Goal: Task Accomplishment & Management: Use online tool/utility

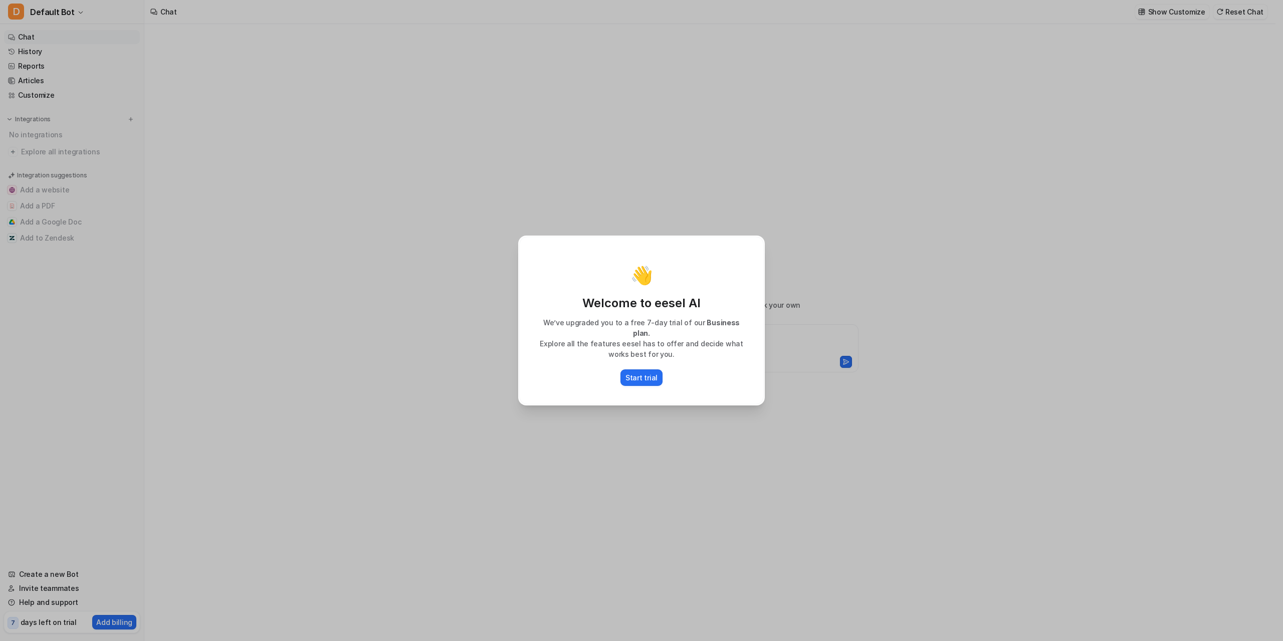
type textarea "**********"
click at [639, 374] on p "Start trial" at bounding box center [642, 377] width 32 height 11
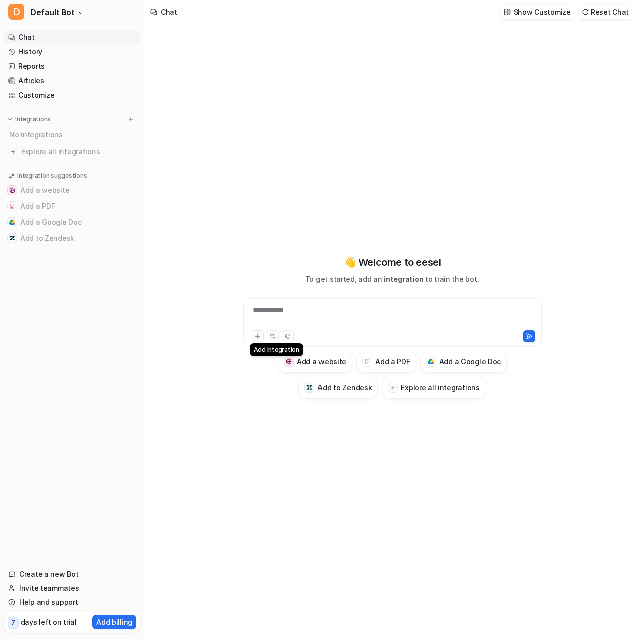
click at [259, 331] on button at bounding box center [258, 336] width 12 height 12
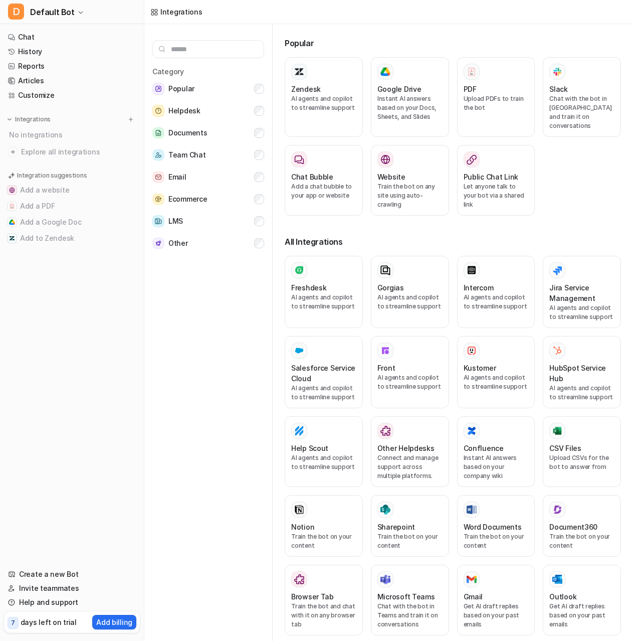
click at [255, 337] on div "Category Popular Helpdesk Documents Team Chat Email Ecommerce LMS Other" at bounding box center [208, 334] width 128 height 621
click at [192, 340] on div "Category Popular Helpdesk Documents Team Chat Email Ecommerce LMS Other" at bounding box center [208, 334] width 128 height 621
click at [42, 203] on button "Add a PDF" at bounding box center [72, 206] width 136 height 16
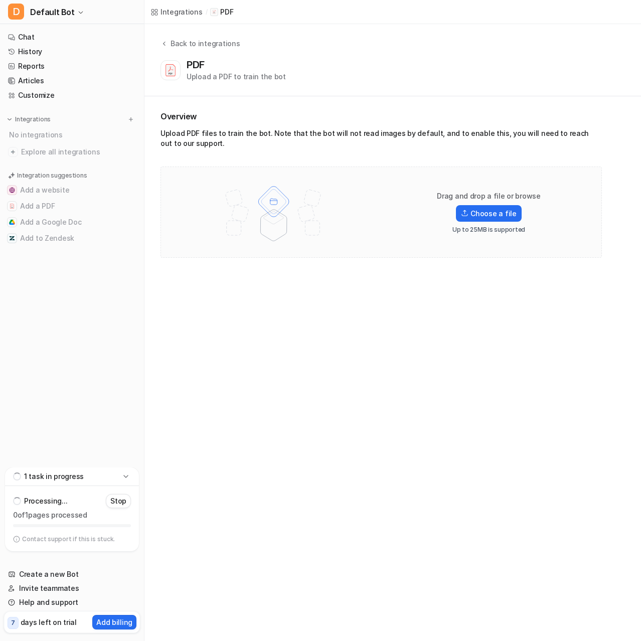
click at [223, 69] on div "PDF Upload a PDF to train the bot" at bounding box center [235, 70] width 99 height 23
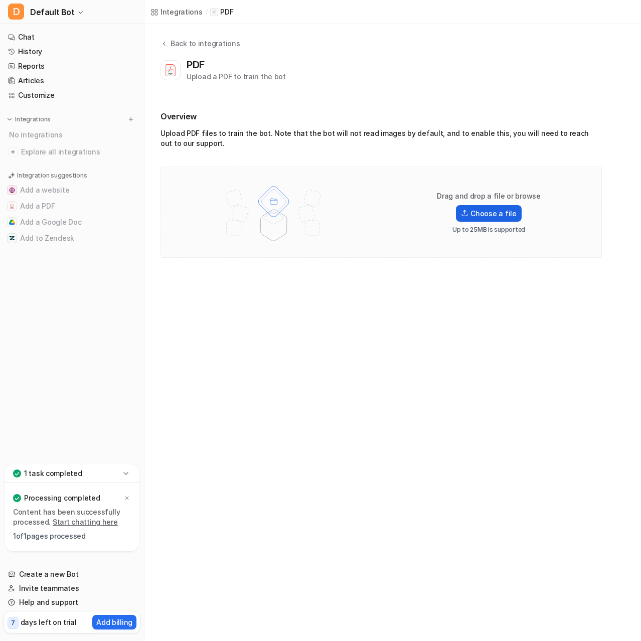
click at [475, 211] on label "Choose a file" at bounding box center [488, 213] width 65 height 17
click at [0, 0] on input "Choose a file" at bounding box center [0, 0] width 0 height 0
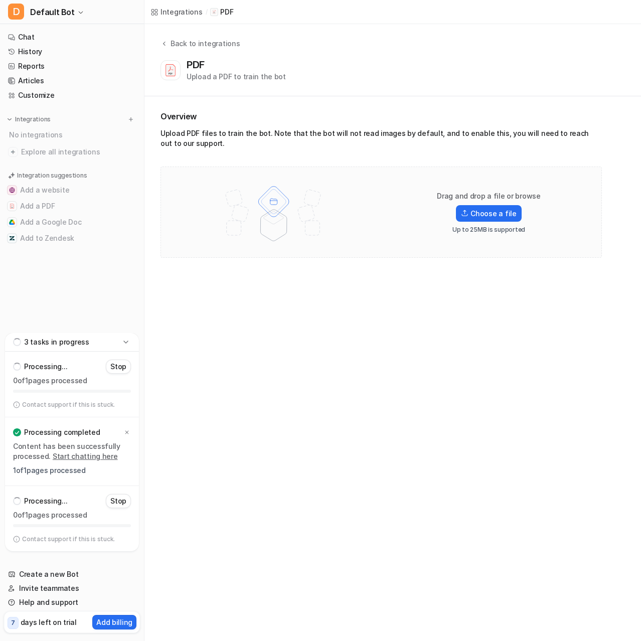
click at [210, 186] on img at bounding box center [273, 212] width 131 height 70
click at [35, 39] on link "Chat" at bounding box center [72, 37] width 136 height 14
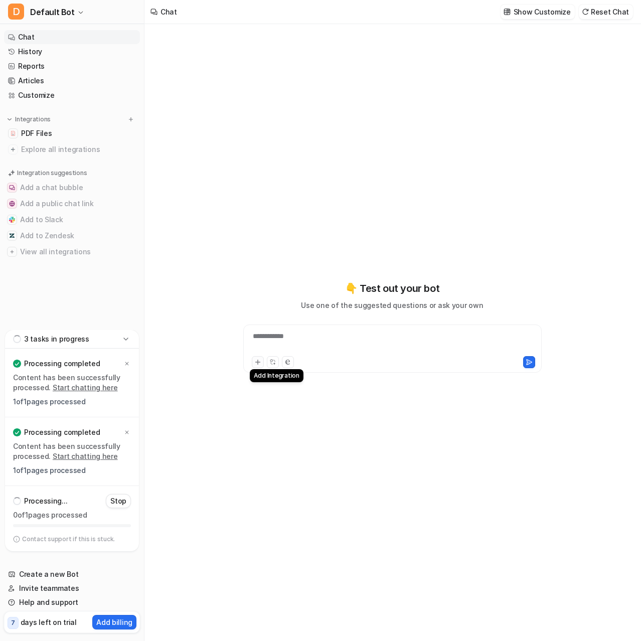
click at [254, 363] on icon at bounding box center [257, 361] width 7 height 7
